Goal: Task Accomplishment & Management: Complete application form

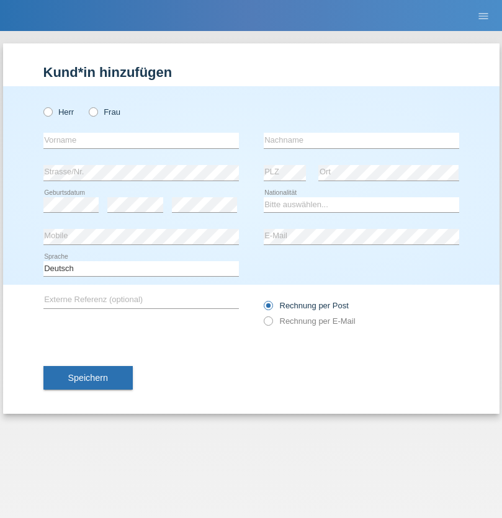
radio input "true"
click at [141, 140] on input "text" at bounding box center [140, 141] width 195 height 16
type input "[PERSON_NAME]"
click at [361, 140] on input "text" at bounding box center [361, 141] width 195 height 16
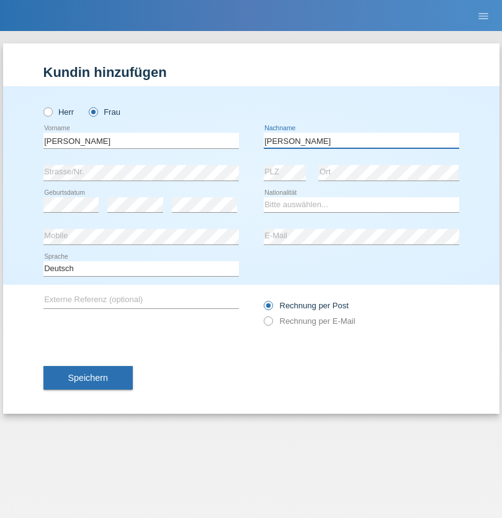
type input "Pugliese"
select select "IT"
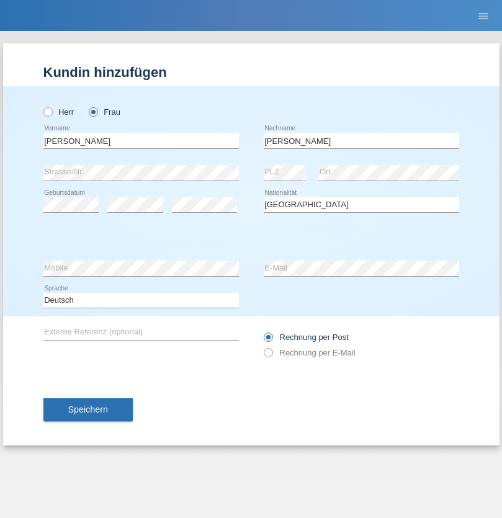
select select "C"
select select "20"
select select "10"
select select "2021"
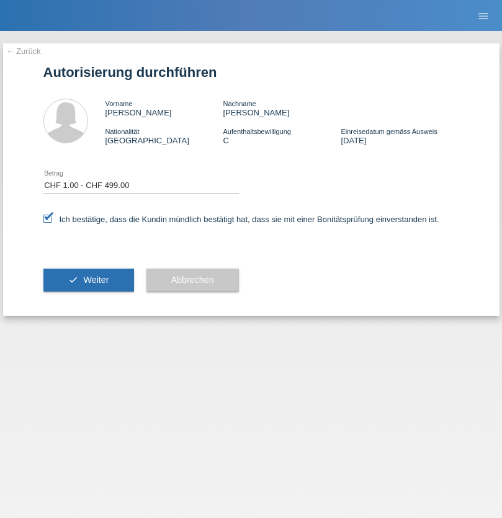
select select "1"
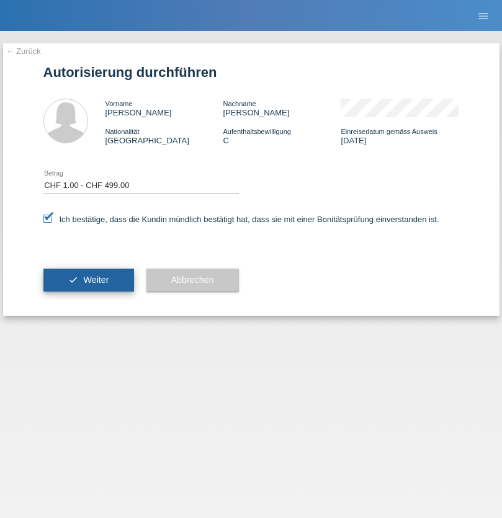
click at [88, 280] on span "Weiter" at bounding box center [95, 280] width 25 height 10
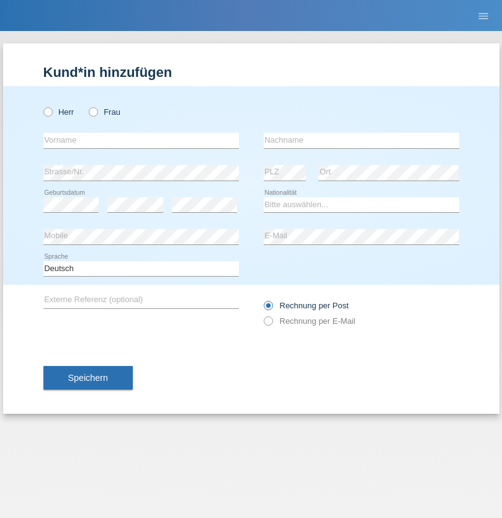
radio input "true"
click at [141, 140] on input "text" at bounding box center [140, 141] width 195 height 16
type input "Hicham"
click at [361, 140] on input "text" at bounding box center [361, 141] width 195 height 16
type input "Laftakh"
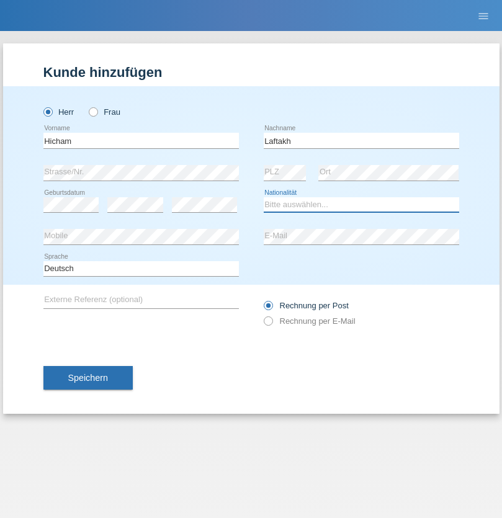
select select "MA"
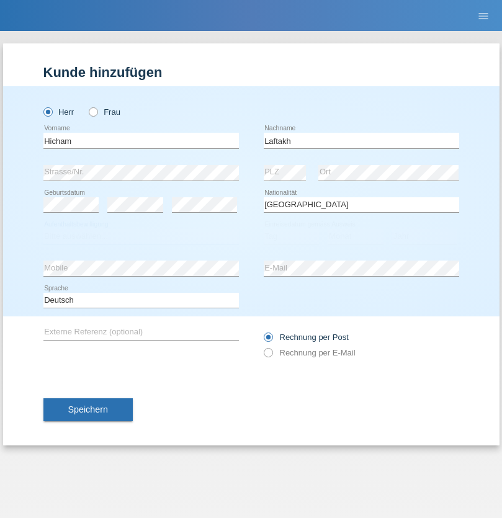
select select "C"
select select "30"
select select "11"
select select "1996"
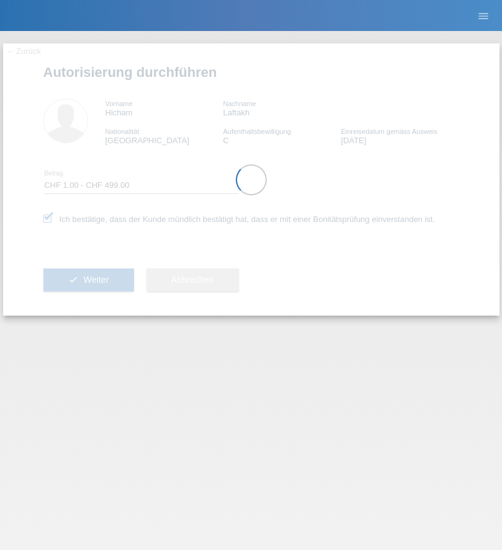
select select "1"
